Goal: Task Accomplishment & Management: Manage account settings

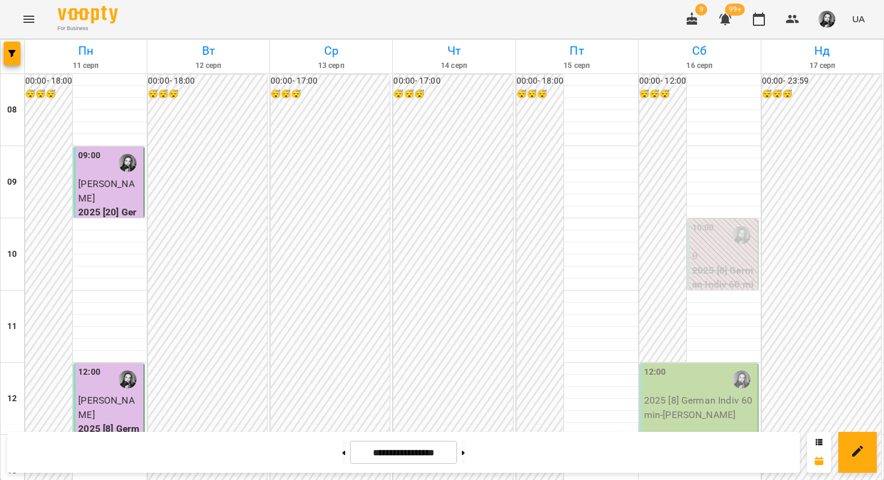
scroll to position [666, 0]
click at [680, 438] on div "13:00" at bounding box center [699, 452] width 111 height 28
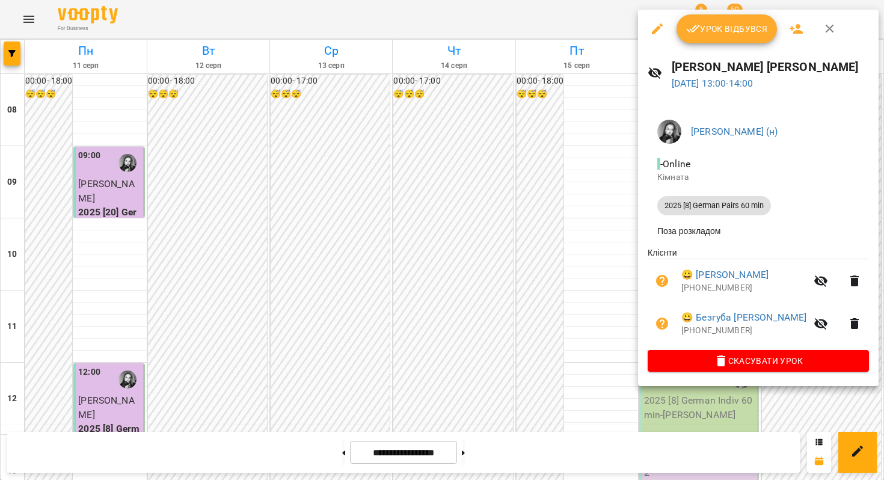
click at [463, 307] on div at bounding box center [442, 240] width 884 height 480
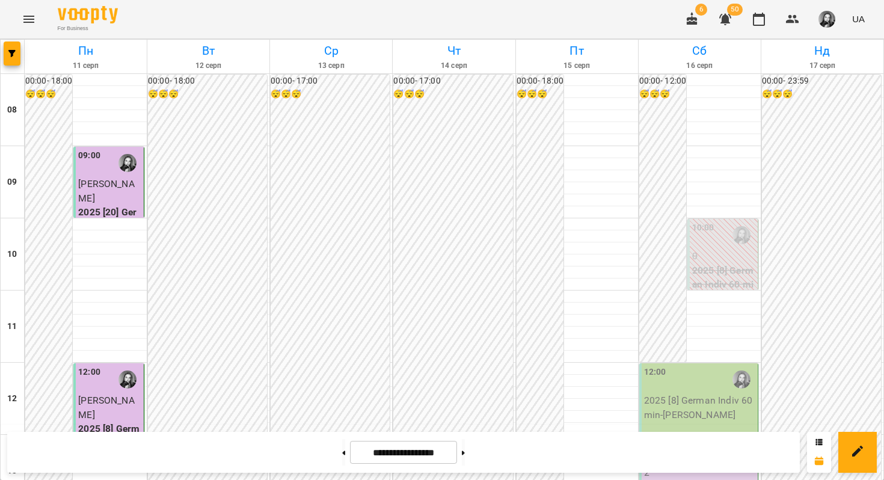
scroll to position [718, 0]
click at [465, 463] on button at bounding box center [463, 452] width 3 height 26
type input "**********"
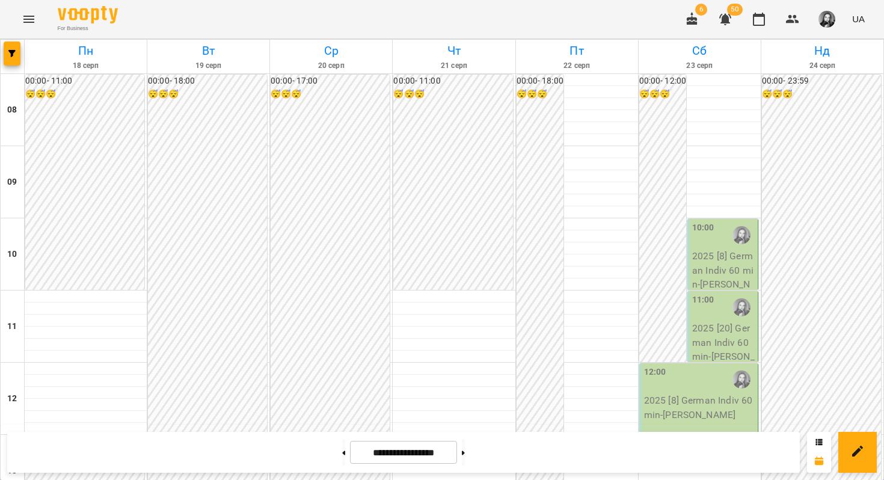
scroll to position [730, 0]
click at [14, 51] on icon "button" at bounding box center [11, 53] width 7 height 7
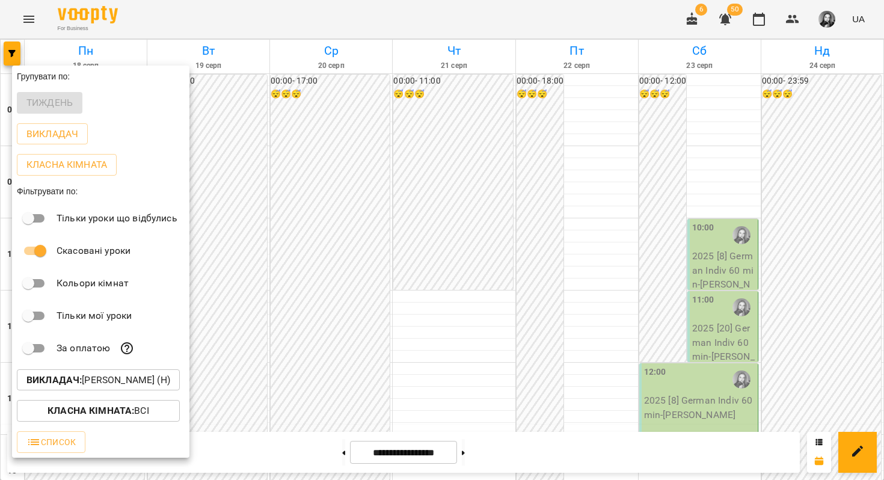
click at [79, 391] on button "Викладач : [PERSON_NAME] (н)" at bounding box center [98, 380] width 163 height 22
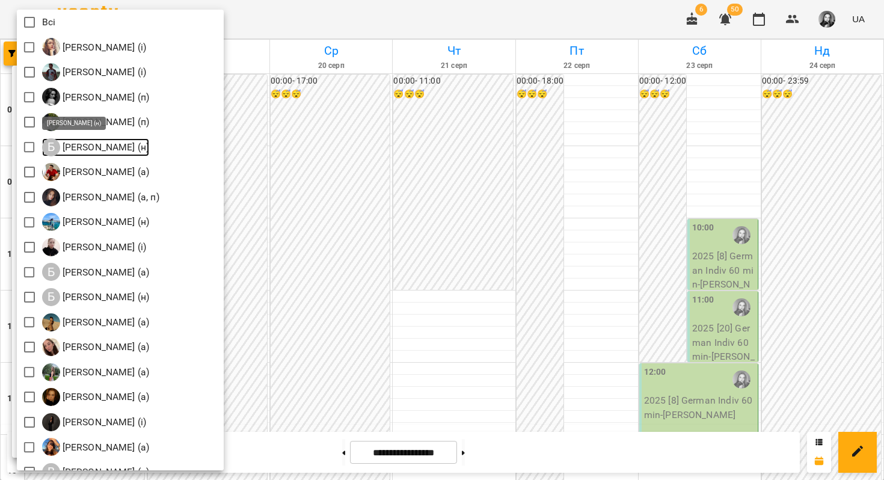
click at [60, 144] on p "[PERSON_NAME] (н)" at bounding box center [105, 147] width 90 height 14
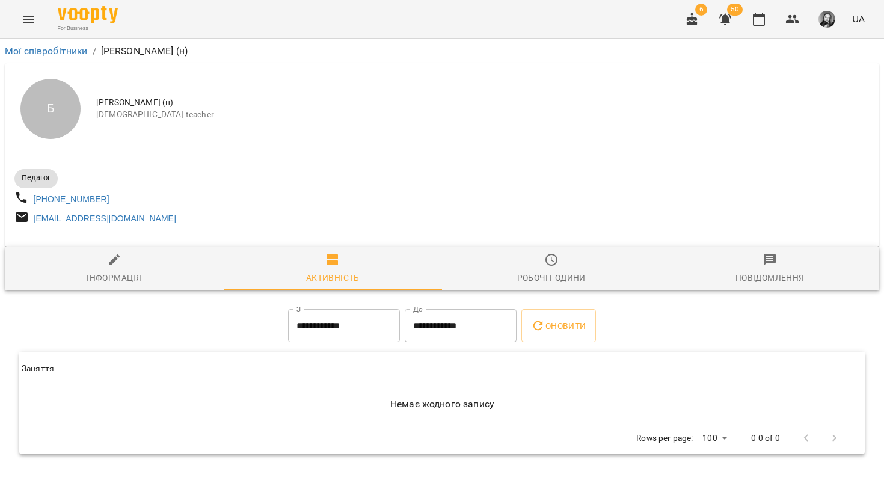
click at [522, 270] on span "Робочі години" at bounding box center [551, 268] width 204 height 32
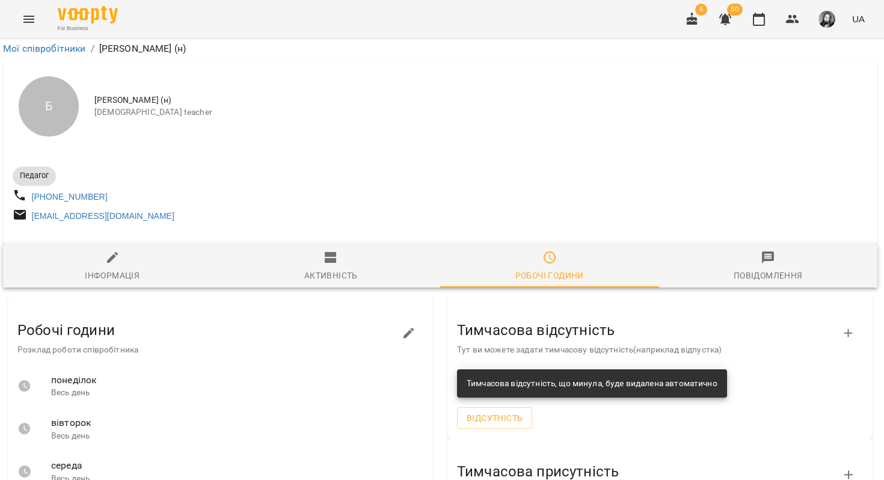
scroll to position [0, 2]
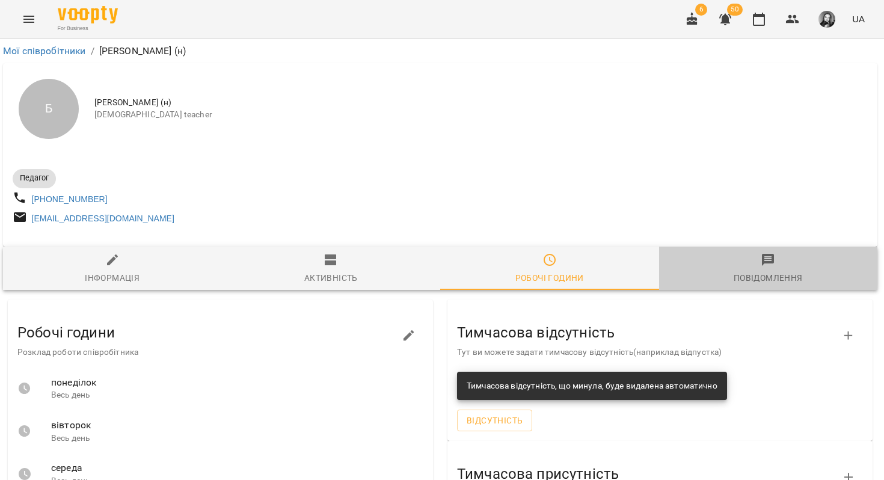
click at [784, 274] on span "Повідомлення" at bounding box center [768, 268] width 204 height 32
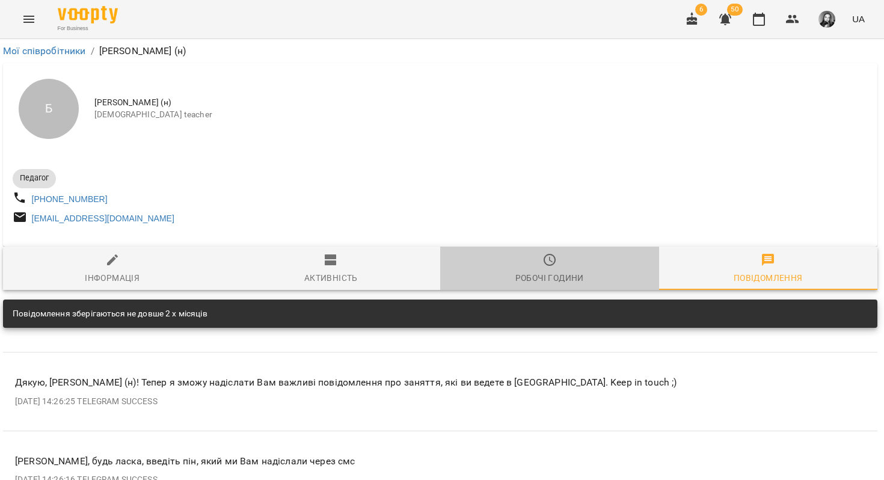
click at [549, 262] on icon "button" at bounding box center [549, 259] width 14 height 14
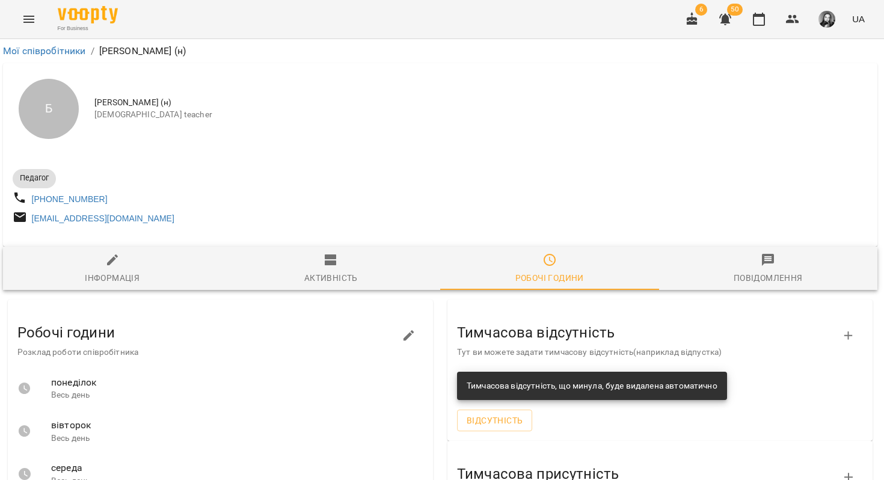
click at [353, 255] on button "Активність" at bounding box center [331, 267] width 219 height 43
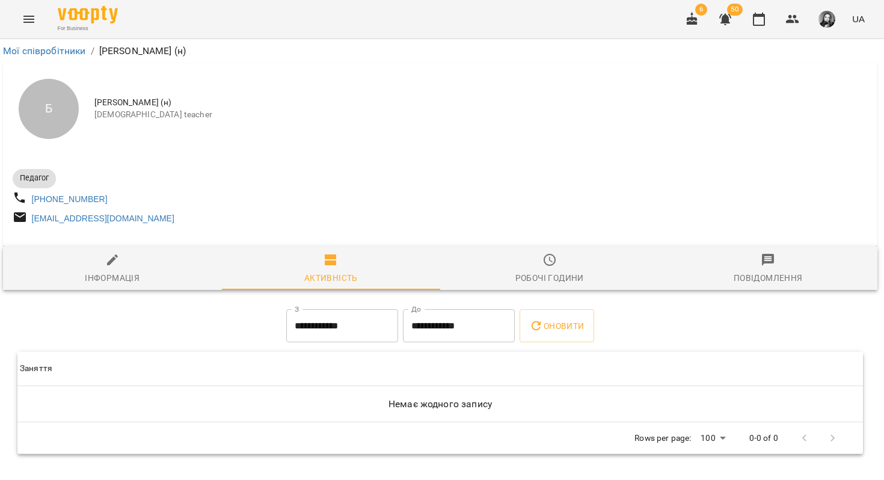
click at [125, 270] on span "Інформація" at bounding box center [112, 268] width 204 height 32
select select "**"
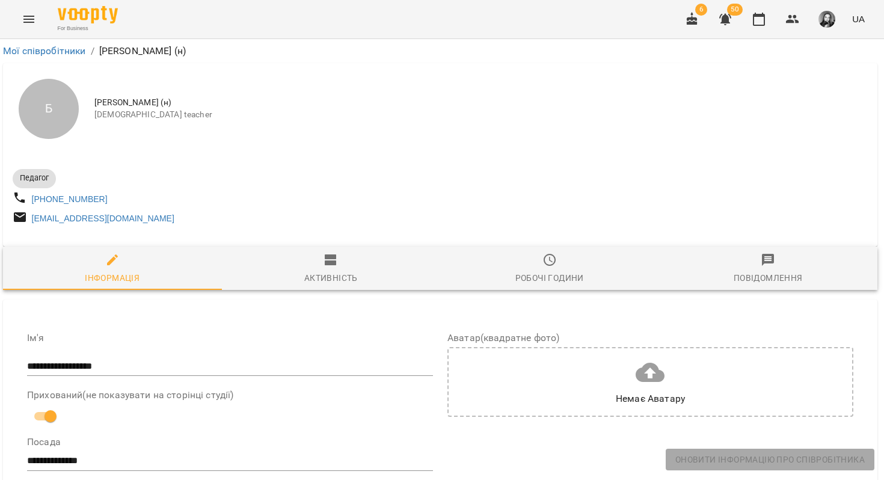
click at [352, 284] on div "Активність" at bounding box center [330, 277] width 53 height 14
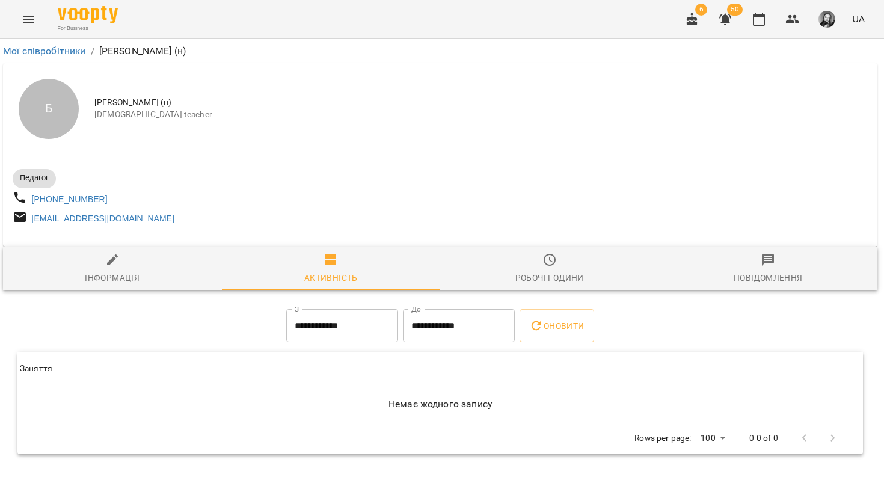
click at [557, 263] on span "Робочі години" at bounding box center [549, 268] width 204 height 32
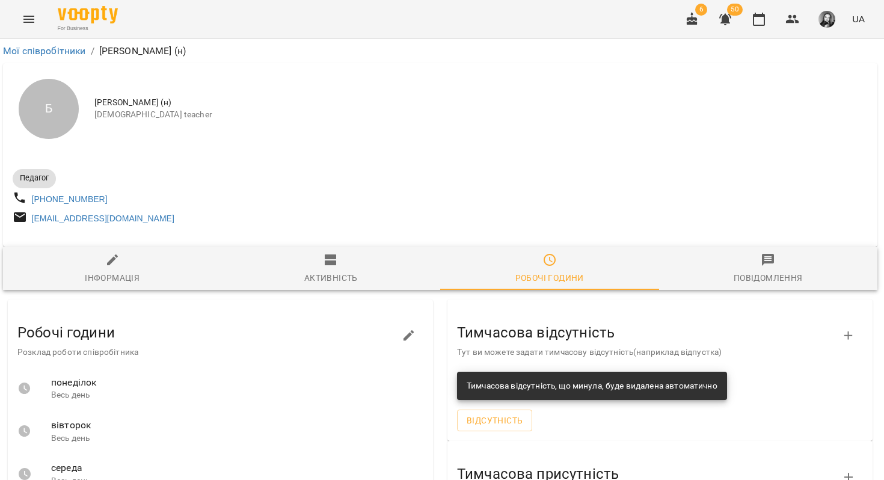
click at [730, 285] on span "Повідомлення" at bounding box center [768, 268] width 204 height 32
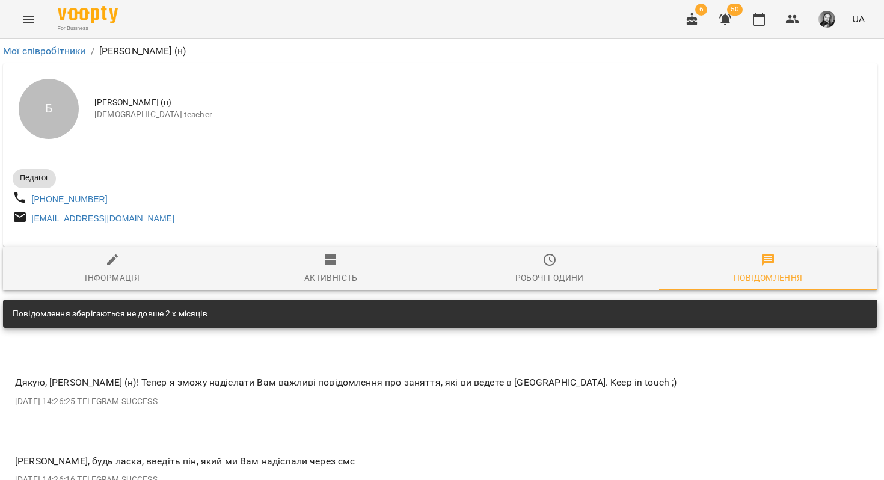
scroll to position [42, 2]
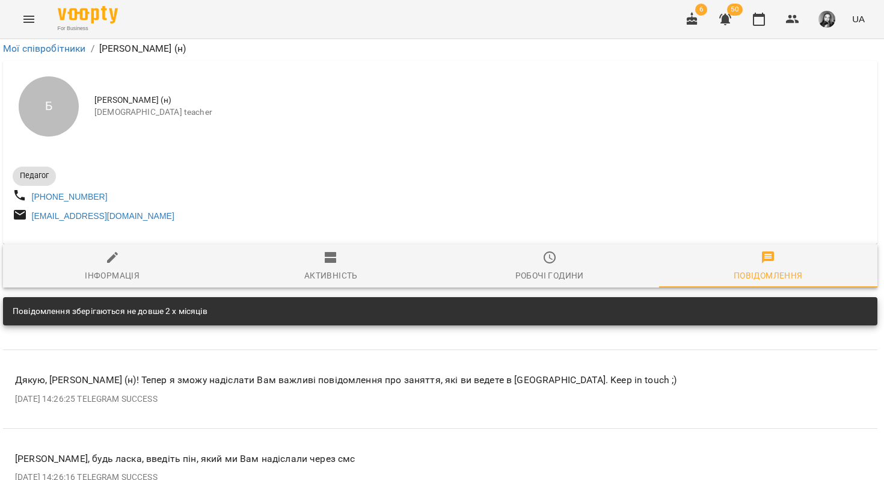
click at [521, 258] on div "Б [PERSON_NAME] (н) [DEMOGRAPHIC_DATA] teacher Педагог [PHONE_NUMBER] [EMAIL_AD…" at bounding box center [440, 283] width 879 height 451
click at [524, 268] on div "Робочі години" at bounding box center [549, 275] width 69 height 14
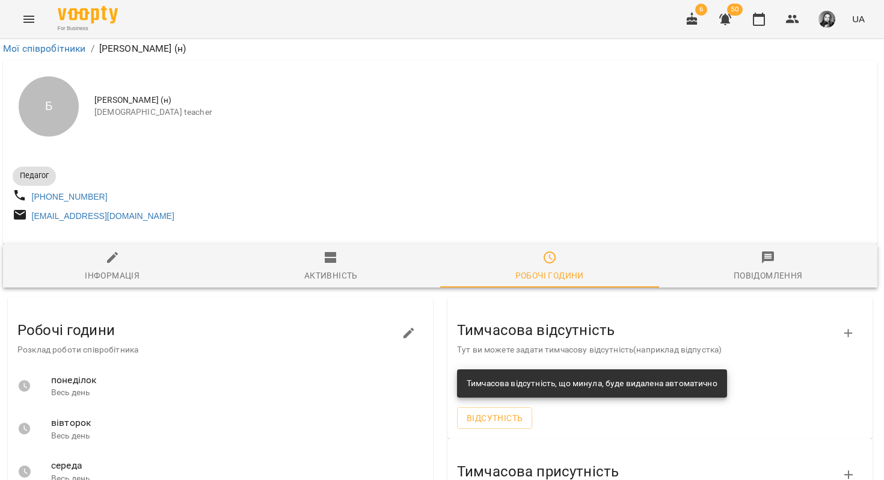
scroll to position [0, 2]
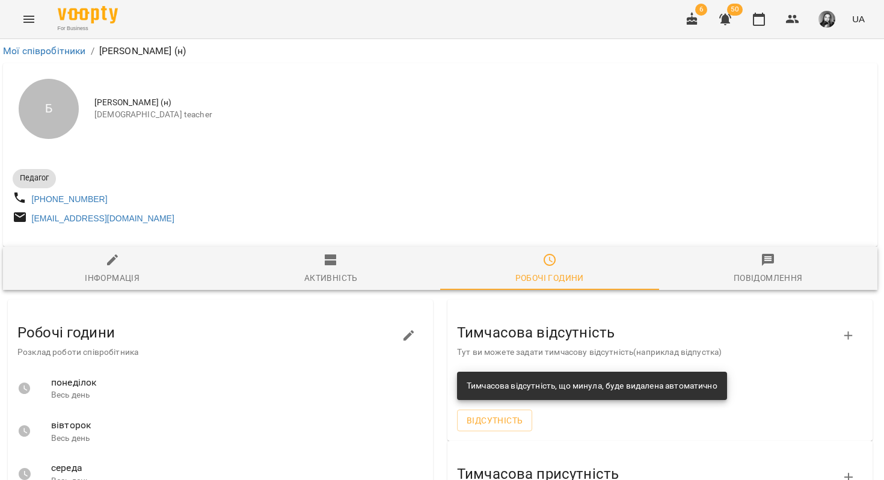
click at [32, 28] on button "Menu" at bounding box center [28, 19] width 29 height 29
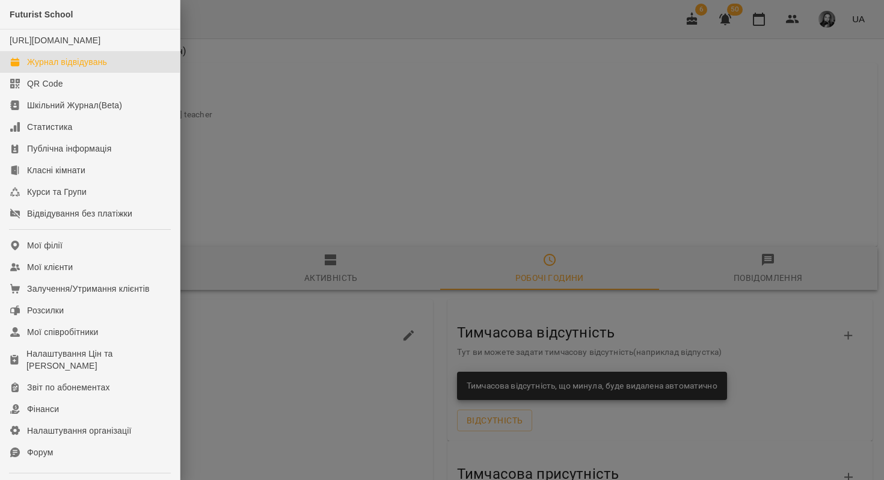
click at [116, 70] on link "Журнал відвідувань" at bounding box center [90, 62] width 180 height 22
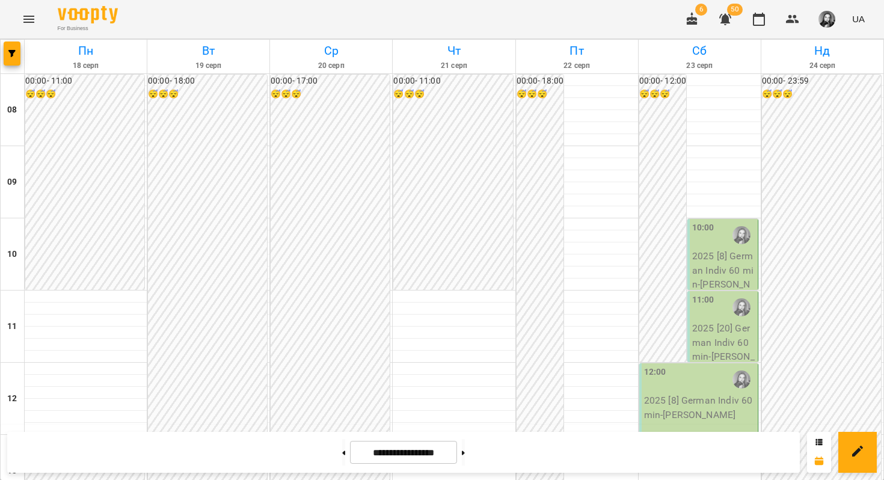
scroll to position [640, 0]
click at [8, 53] on icon "button" at bounding box center [11, 53] width 7 height 7
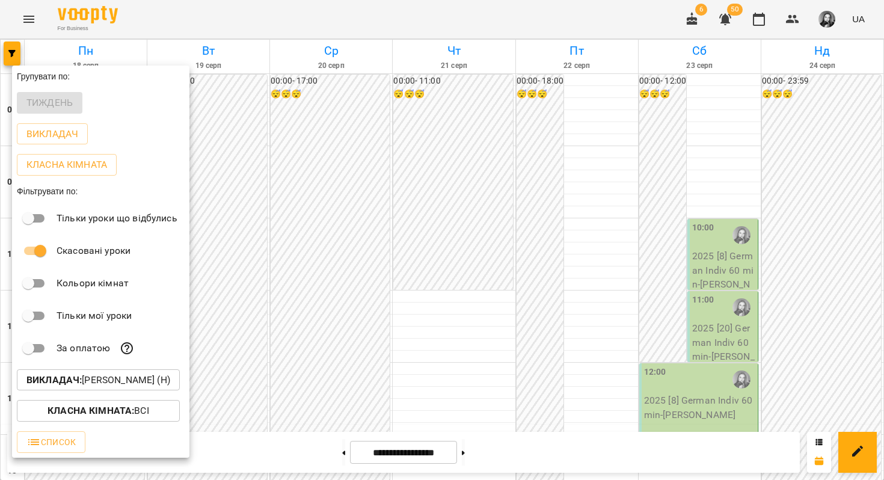
click at [173, 373] on button "Викладач : [PERSON_NAME] (н)" at bounding box center [98, 380] width 163 height 22
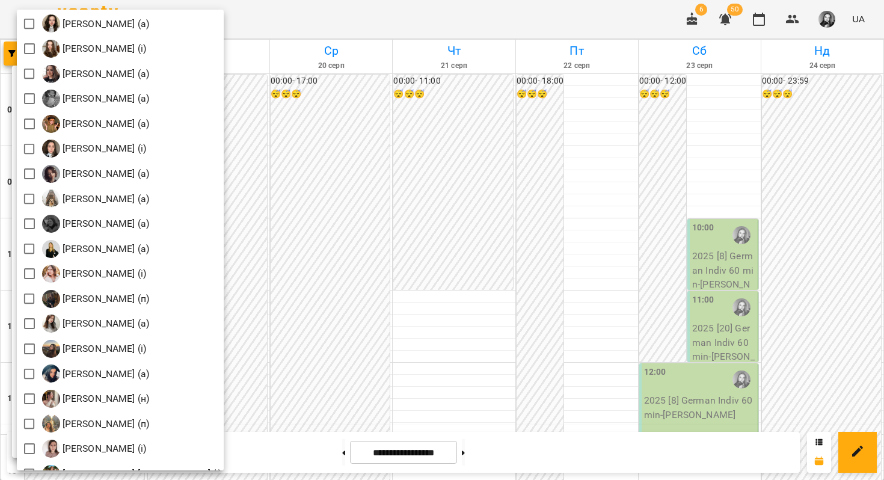
scroll to position [480, 0]
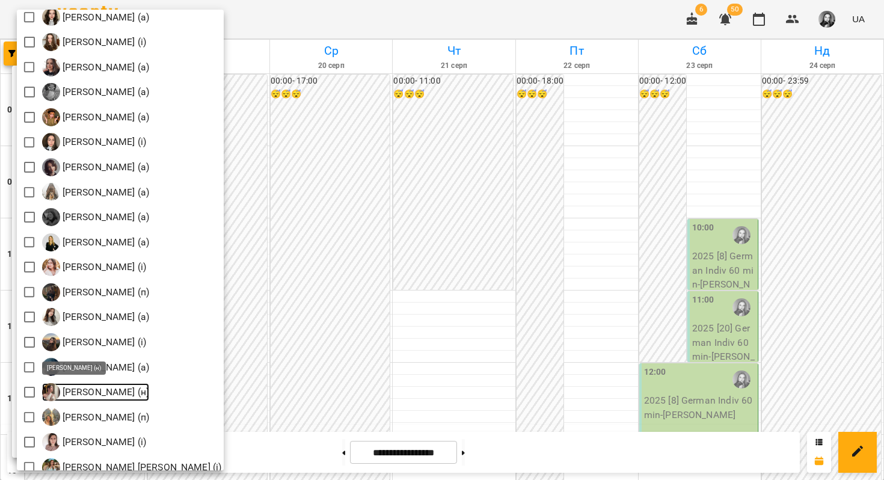
click at [150, 391] on p "[PERSON_NAME] (н)" at bounding box center [105, 392] width 90 height 14
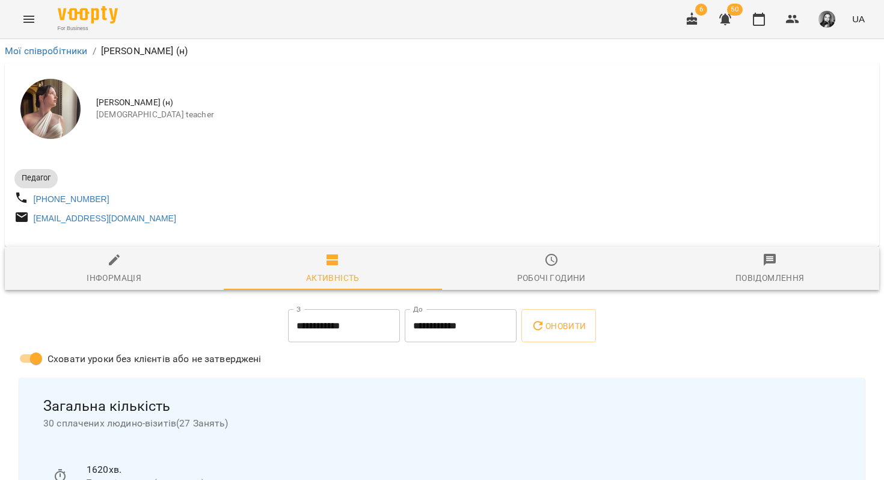
click at [114, 283] on div "Інформація" at bounding box center [114, 277] width 55 height 14
select select "**"
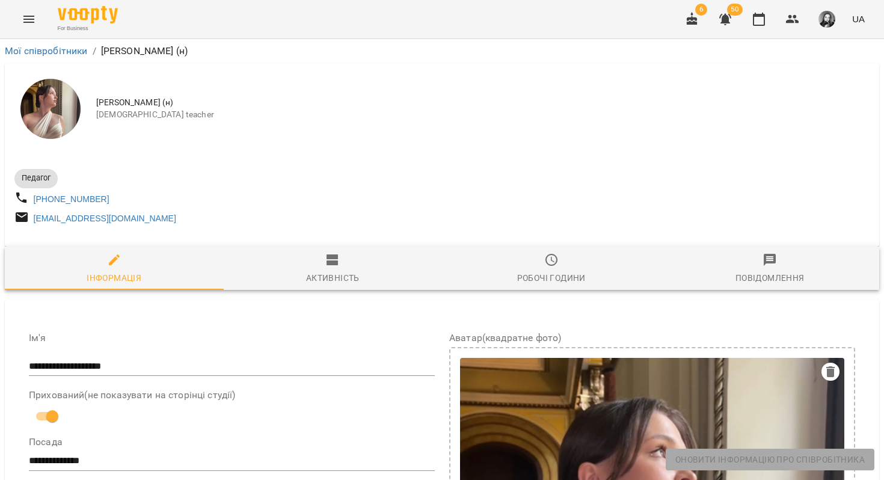
click at [25, 22] on icon "Menu" at bounding box center [28, 19] width 11 height 7
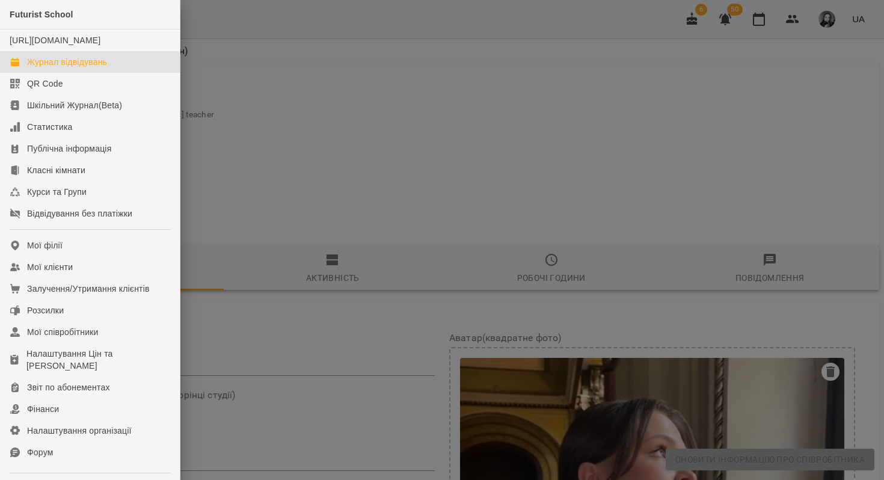
click at [51, 73] on link "Журнал відвідувань" at bounding box center [90, 62] width 180 height 22
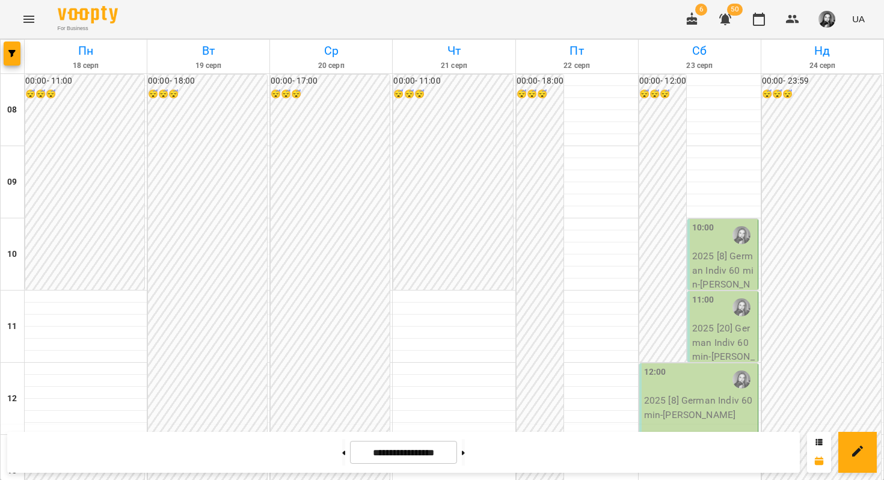
scroll to position [576, 0]
click at [342, 445] on button at bounding box center [343, 452] width 3 height 26
type input "**********"
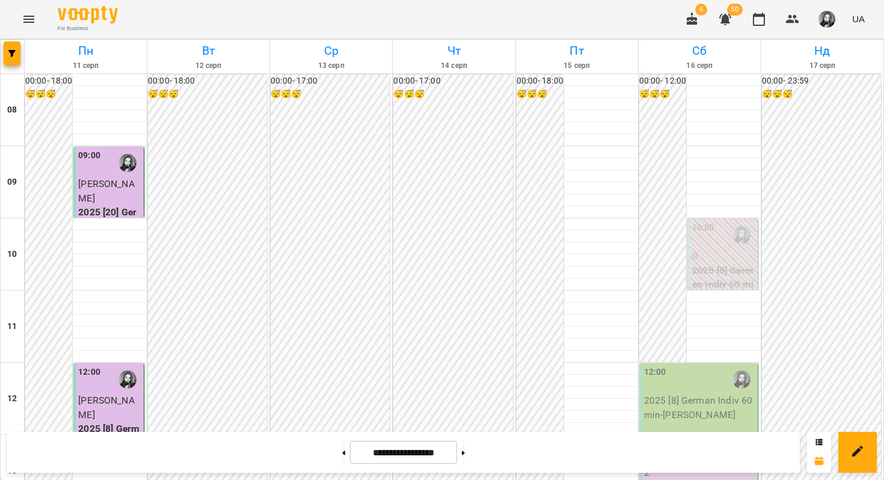
scroll to position [620, 0]
